Goal: Information Seeking & Learning: Learn about a topic

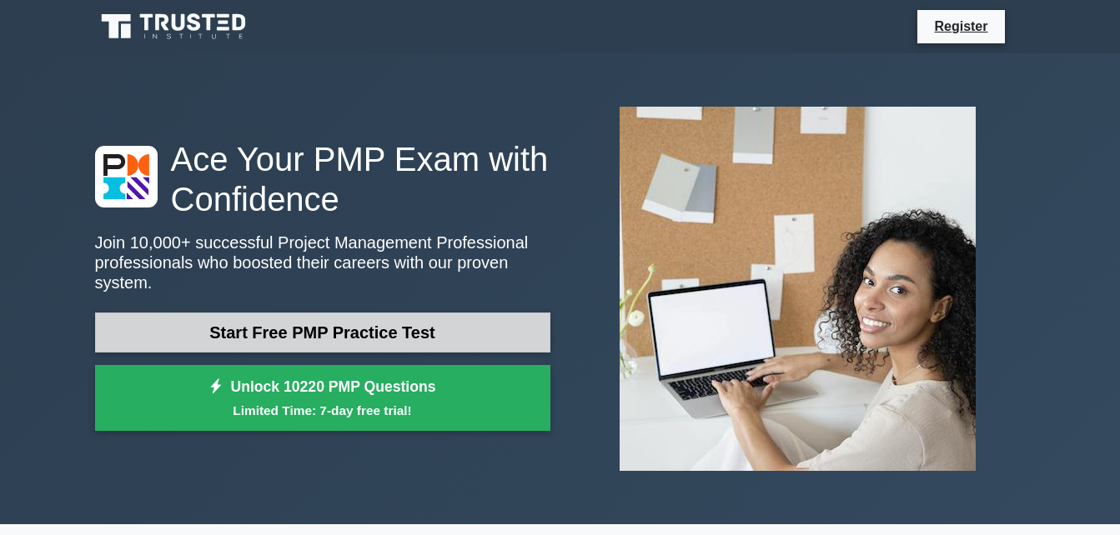
click at [307, 322] on link "Start Free PMP Practice Test" at bounding box center [322, 333] width 455 height 40
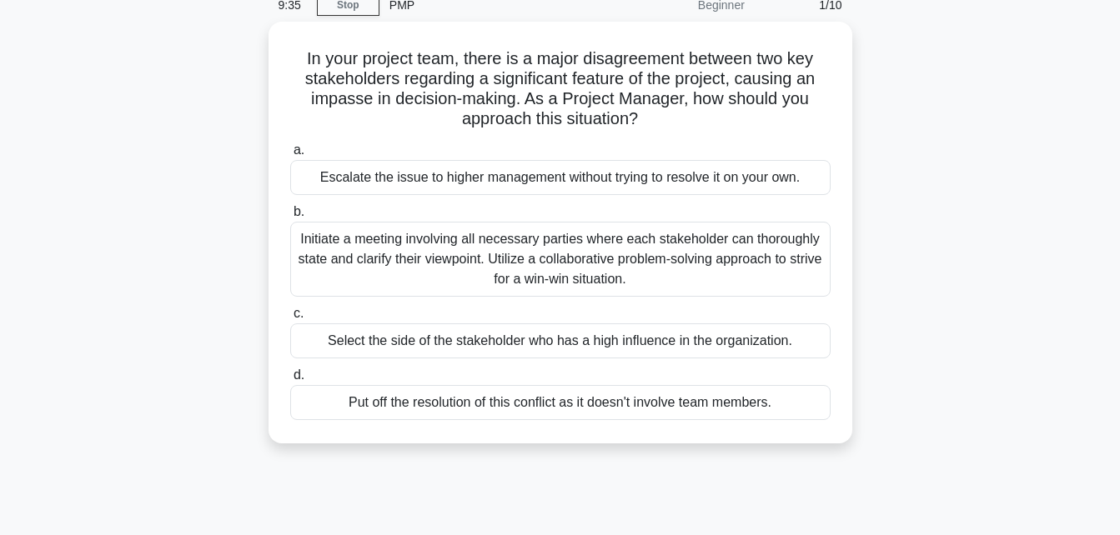
scroll to position [65, 0]
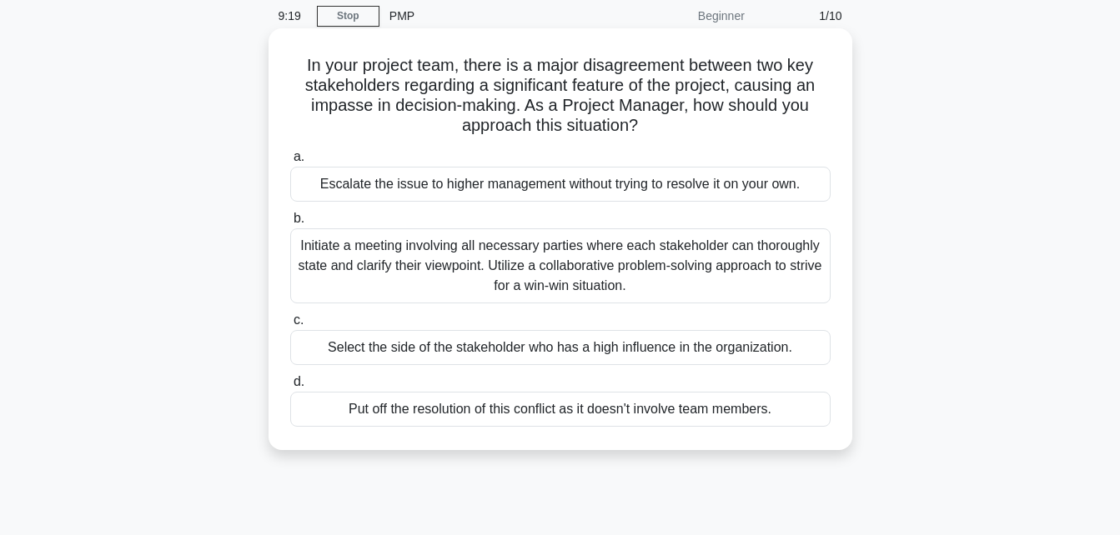
click at [633, 264] on div "Initiate a meeting involving all necessary parties where each stakeholder can t…" at bounding box center [560, 265] width 540 height 75
click at [290, 224] on input "b. Initiate a meeting involving all necessary parties where each stakeholder ca…" at bounding box center [290, 218] width 0 height 11
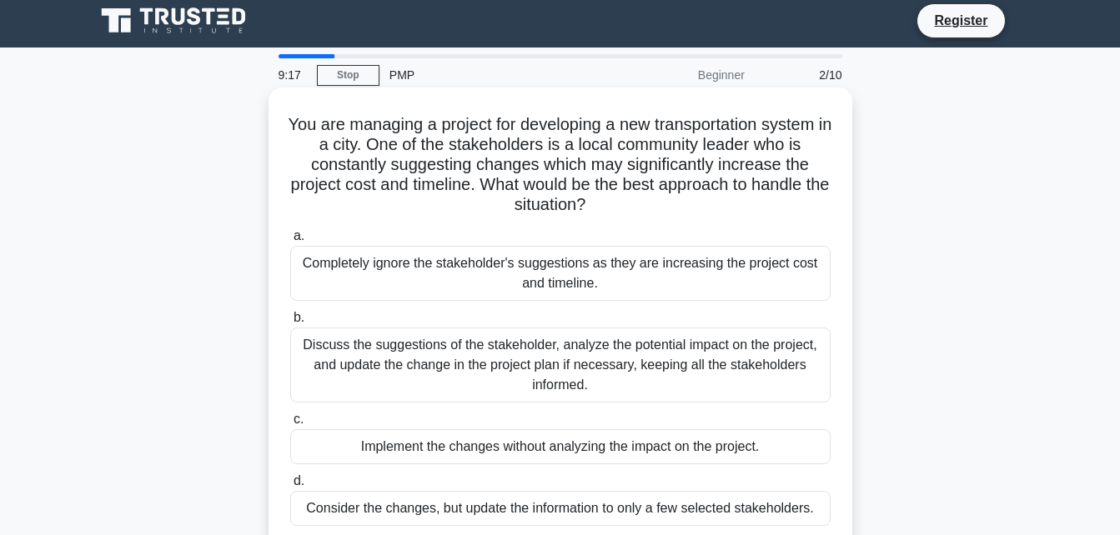
scroll to position [0, 0]
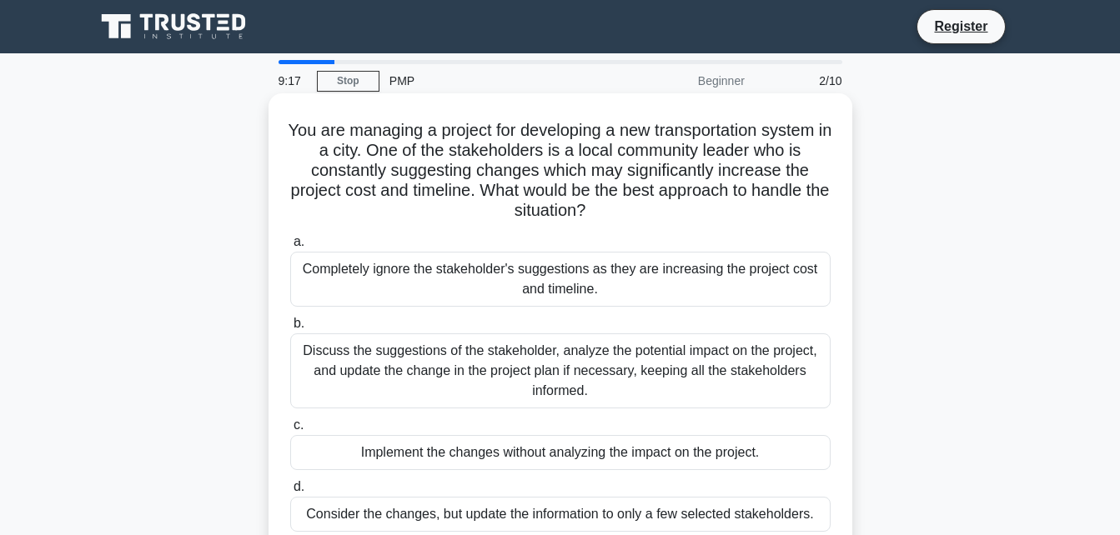
click at [610, 282] on div "Completely ignore the stakeholder's suggestions as they are increasing the proj…" at bounding box center [560, 279] width 540 height 55
click at [290, 248] on input "a. Completely ignore the stakeholder's suggestions as they are increasing the p…" at bounding box center [290, 242] width 0 height 11
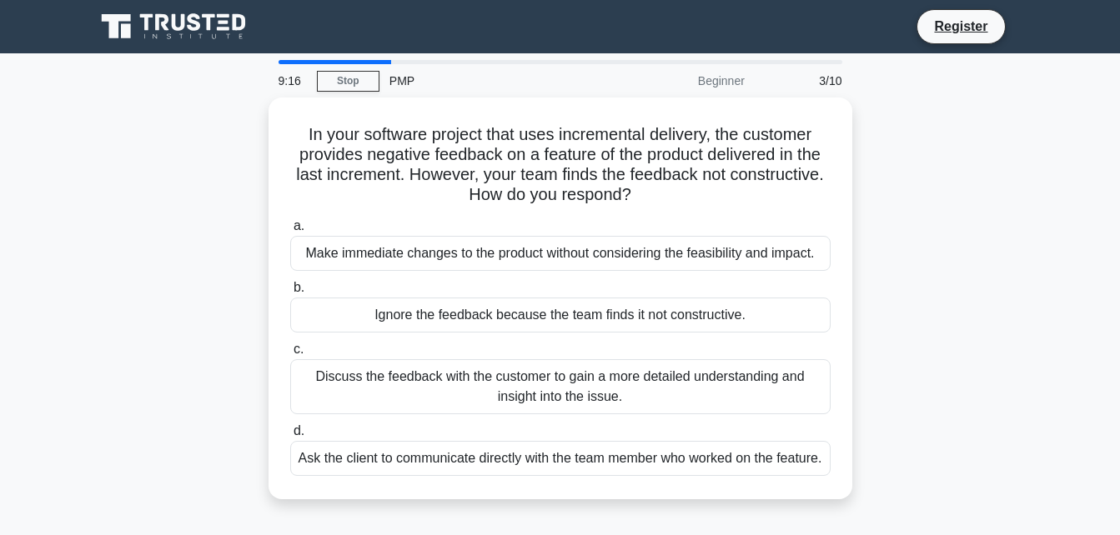
click at [594, 368] on div "Discuss the feedback with the customer to gain a more detailed understanding an…" at bounding box center [560, 386] width 540 height 55
click at [290, 355] on input "c. Discuss the feedback with the customer to gain a more detailed understanding…" at bounding box center [290, 349] width 0 height 11
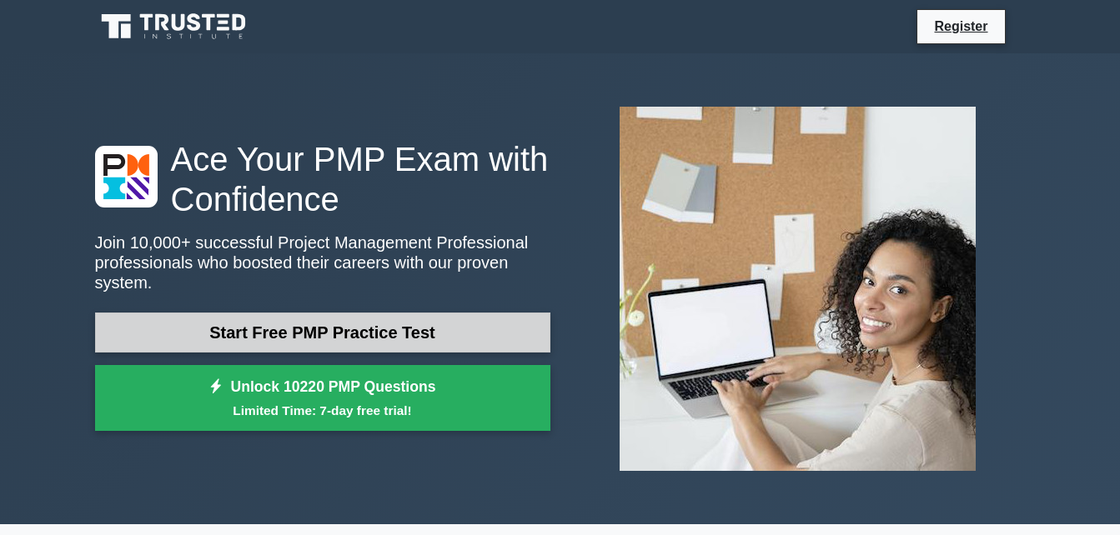
click at [284, 329] on link "Start Free PMP Practice Test" at bounding box center [322, 333] width 455 height 40
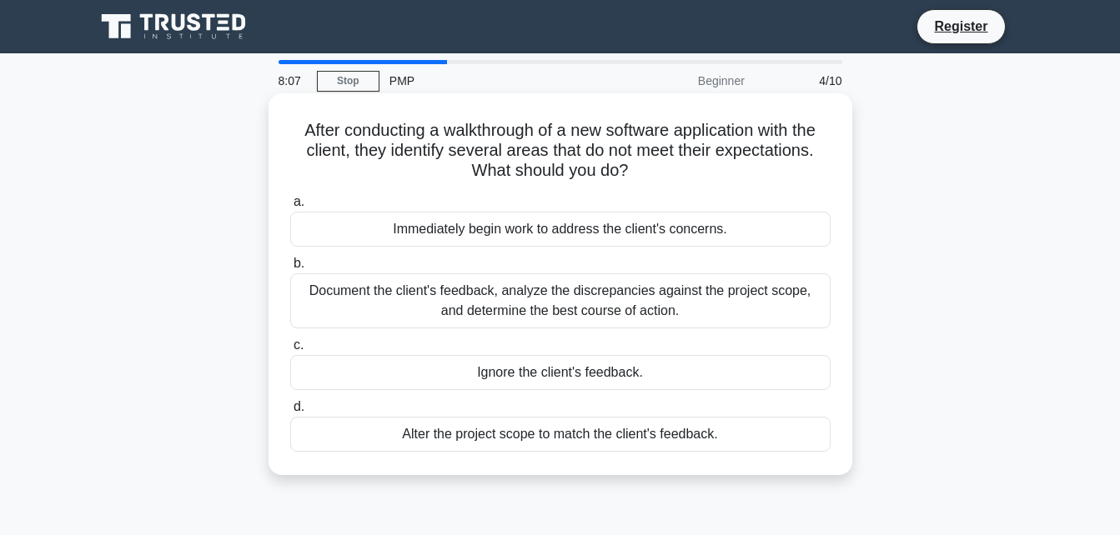
click at [539, 302] on div "Document the client's feedback, analyze the discrepancies against the project s…" at bounding box center [560, 300] width 540 height 55
click at [290, 269] on input "b. Document the client's feedback, analyze the discrepancies against the projec…" at bounding box center [290, 263] width 0 height 11
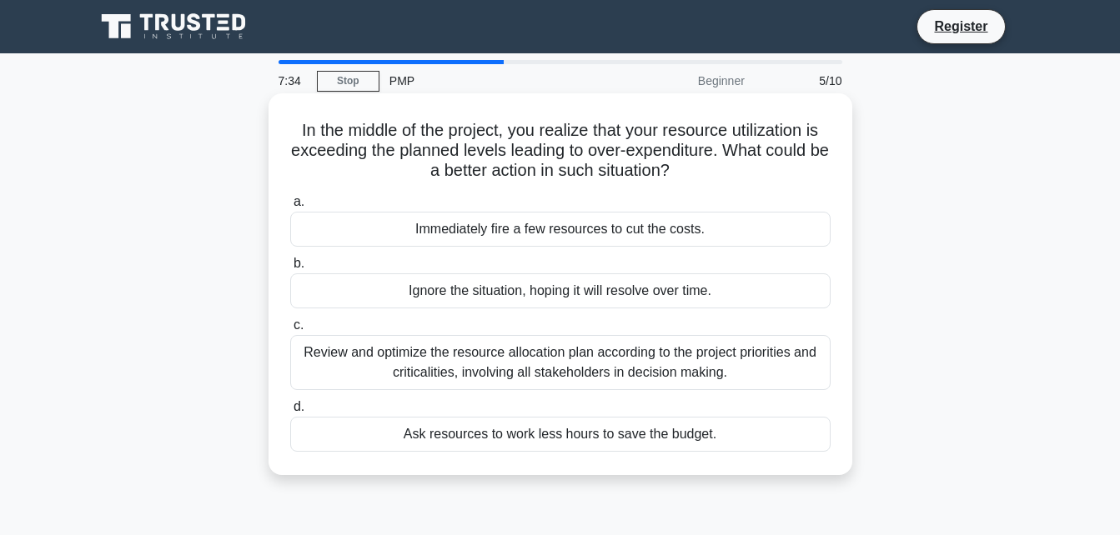
click at [565, 366] on div "Review and optimize the resource allocation plan according to the project prior…" at bounding box center [560, 362] width 540 height 55
click at [290, 331] on input "c. Review and optimize the resource allocation plan according to the project pr…" at bounding box center [290, 325] width 0 height 11
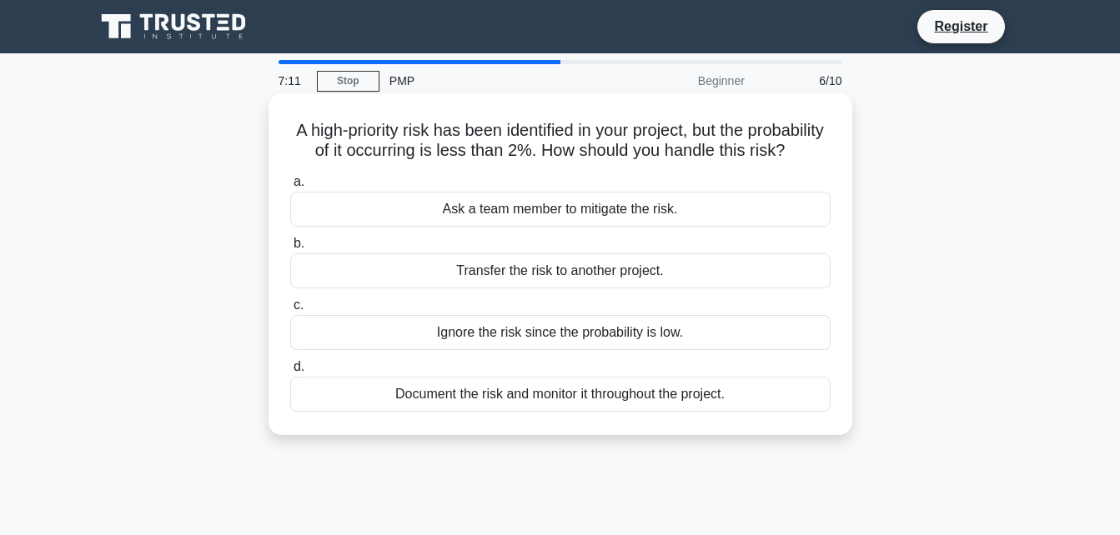
click at [585, 412] on div "Document the risk and monitor it throughout the project." at bounding box center [560, 394] width 540 height 35
click at [290, 373] on input "d. Document the risk and monitor it throughout the project." at bounding box center [290, 367] width 0 height 11
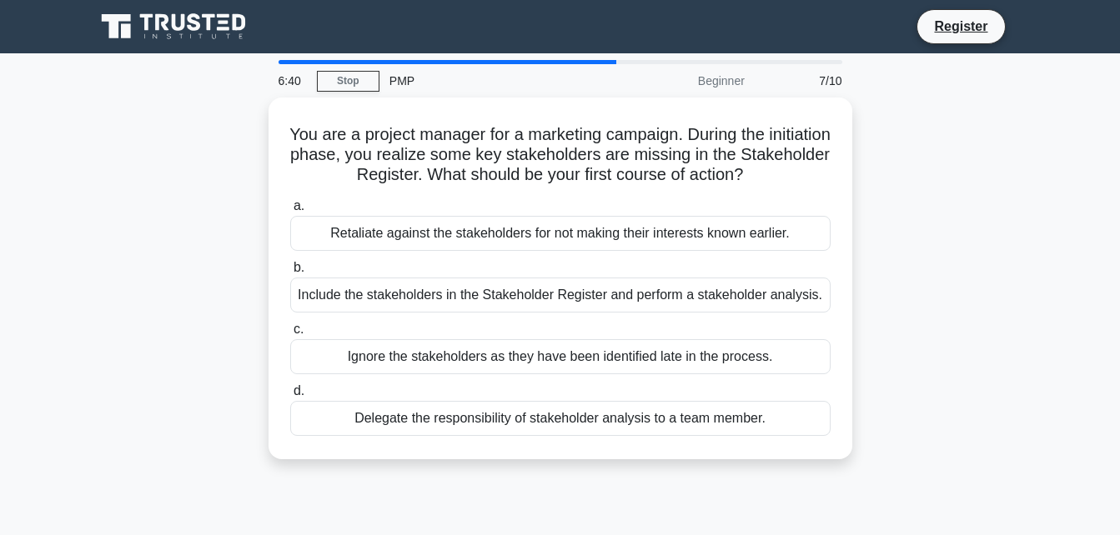
click at [585, 412] on div "Delegate the responsibility of stakeholder analysis to a team member." at bounding box center [560, 418] width 540 height 35
click at [290, 397] on input "d. Delegate the responsibility of stakeholder analysis to a team member." at bounding box center [290, 391] width 0 height 11
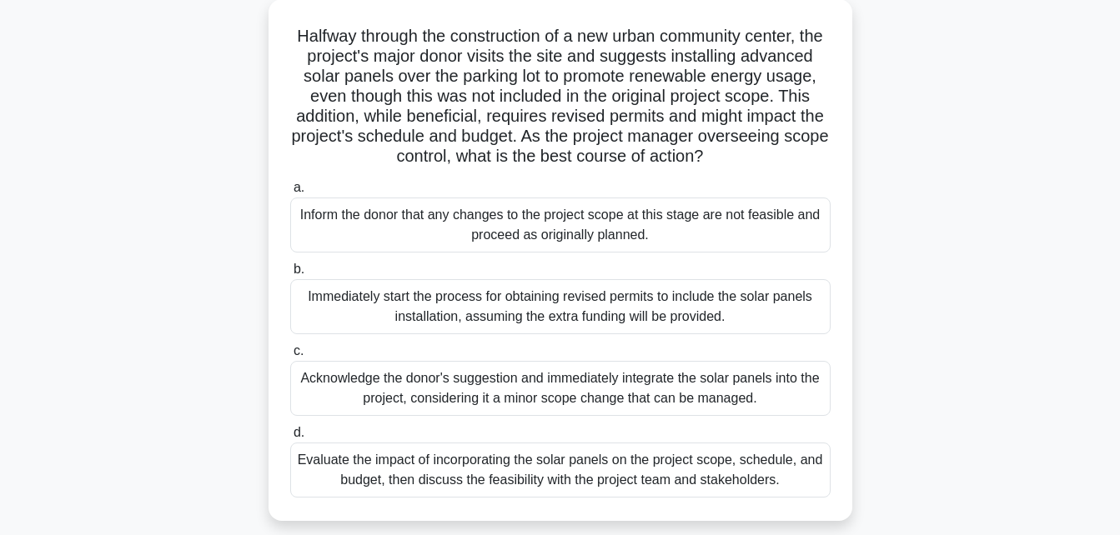
scroll to position [100, 0]
